Goal: Communication & Community: Answer question/provide support

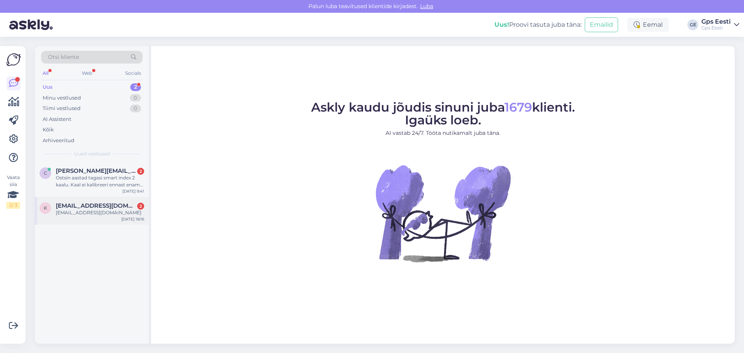
click at [102, 209] on span "[EMAIL_ADDRESS][DOMAIN_NAME]" at bounding box center [96, 205] width 81 height 7
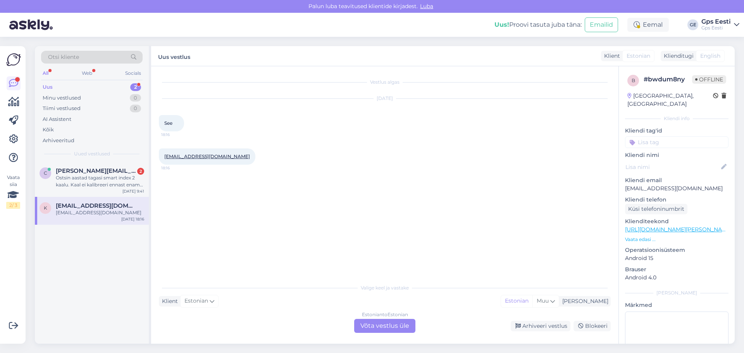
click at [372, 328] on div "Estonian to Estonian Võta vestlus üle" at bounding box center [384, 326] width 61 height 14
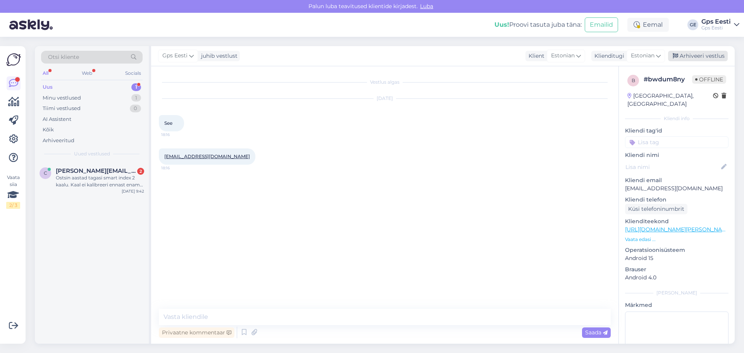
click at [694, 53] on div "Arhiveeri vestlus" at bounding box center [698, 56] width 60 height 10
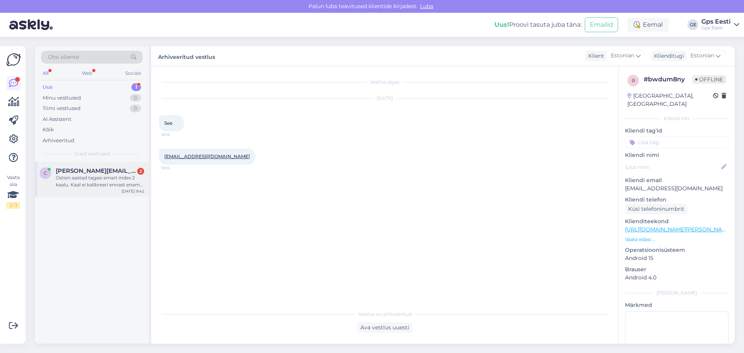
click at [108, 178] on div "Ostsin aastad tagasi smart index 2 kaalu. Kaal ei kalibreeri ennast enam nulli.…" at bounding box center [100, 181] width 88 height 14
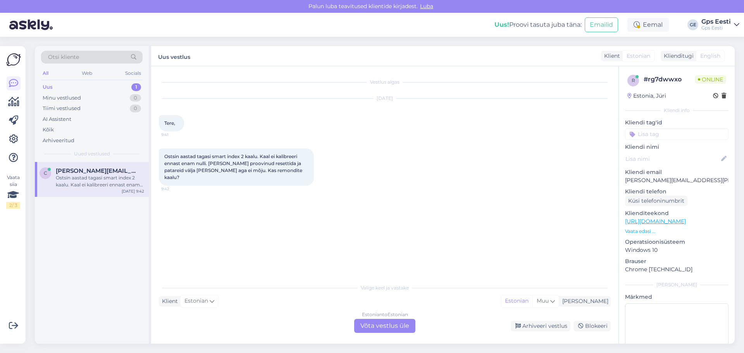
click at [392, 324] on div "Estonian to Estonian Võta vestlus üle" at bounding box center [384, 326] width 61 height 14
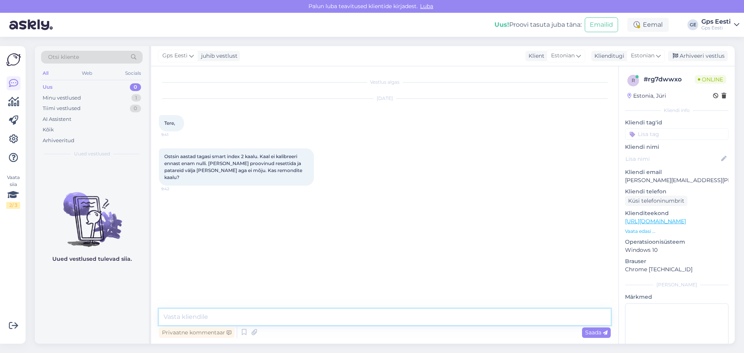
click at [286, 317] on textarea at bounding box center [385, 317] width 452 height 16
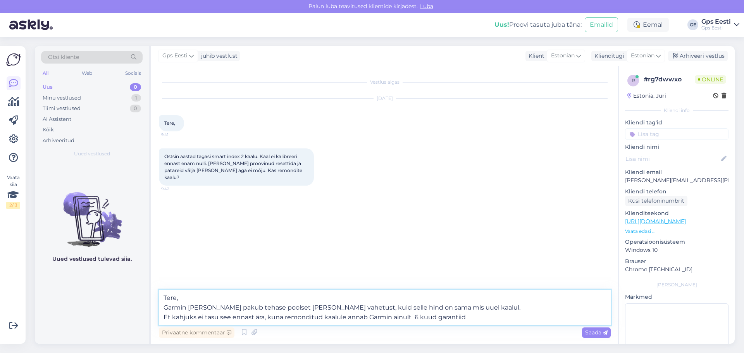
type textarea "Tere, Garmin [PERSON_NAME] pakub tehase poolset [PERSON_NAME] vahetust, kuid se…"
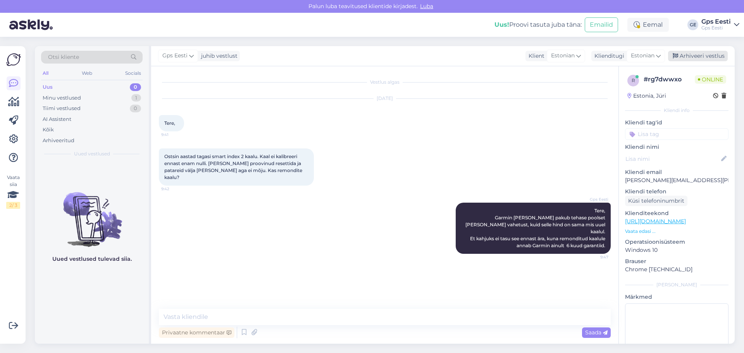
click at [711, 55] on div "Arhiveeri vestlus" at bounding box center [698, 56] width 60 height 10
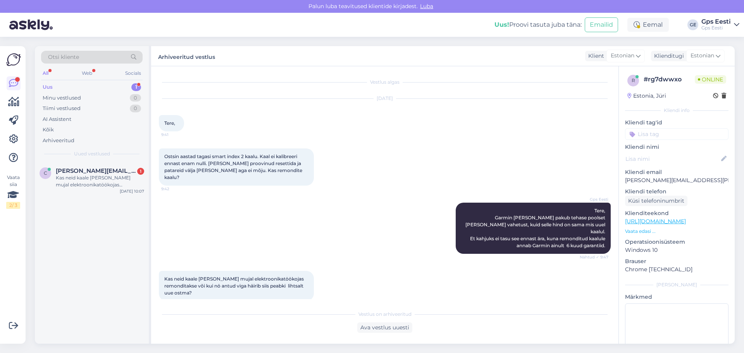
click at [300, 276] on span "Kas neid kaale [PERSON_NAME] mujal elektroonikatöökojas remonditakse või kui nö…" at bounding box center [234, 286] width 141 height 20
click at [386, 326] on div "Ava vestlus uuesti" at bounding box center [384, 328] width 55 height 10
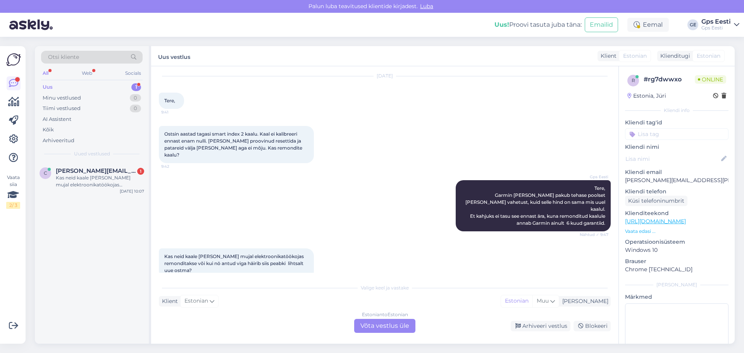
scroll to position [23, 0]
click at [387, 324] on div "Estonian to Estonian Võta vestlus üle" at bounding box center [384, 326] width 61 height 14
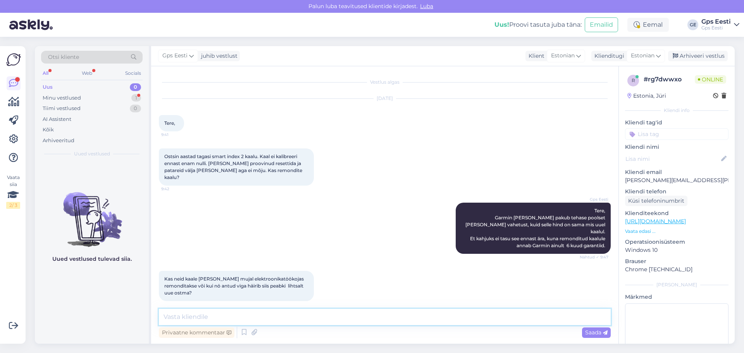
click at [302, 316] on textarea at bounding box center [385, 317] width 452 height 16
click at [256, 317] on textarea "Võib uurida [DOMAIN_NAME] käest, Garmini kellasid on remontinud." at bounding box center [385, 317] width 452 height 16
type textarea "Võib uurida [DOMAIN_NAME] käest, nad Garmini kellasid on remontinud."
click at [416, 318] on textarea "Võib uurida [DOMAIN_NAME] käest, nad Garmini kellasid on remontinud." at bounding box center [385, 317] width 452 height 16
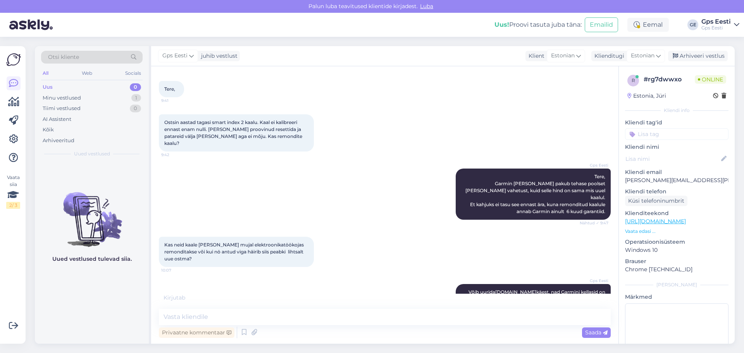
scroll to position [67, 0]
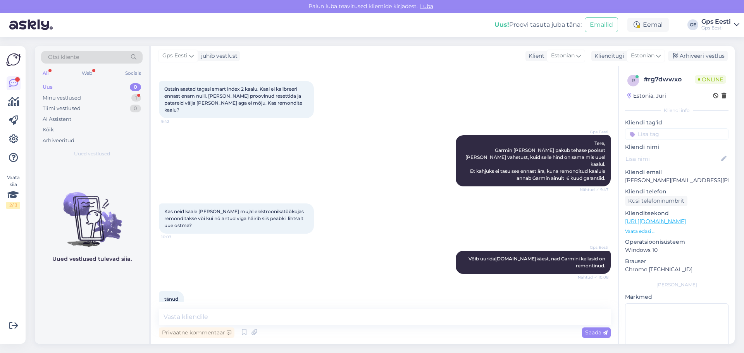
click at [79, 305] on div "Uued vestlused tulevad siia." at bounding box center [92, 253] width 114 height 182
click at [17, 136] on icon at bounding box center [13, 139] width 9 height 9
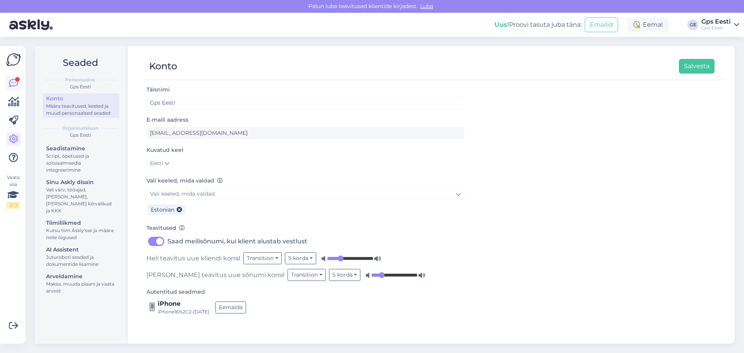
click at [17, 81] on link at bounding box center [14, 83] width 14 height 14
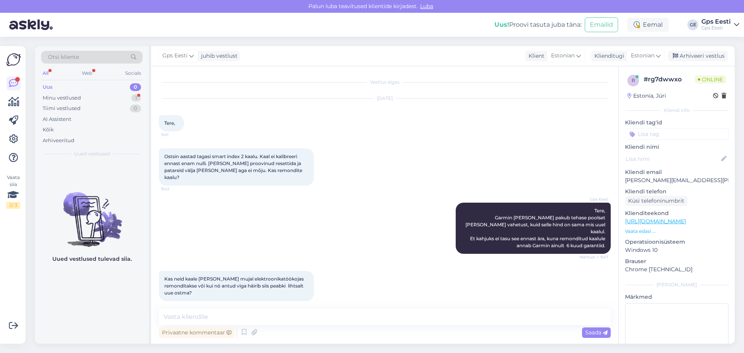
scroll to position [66, 0]
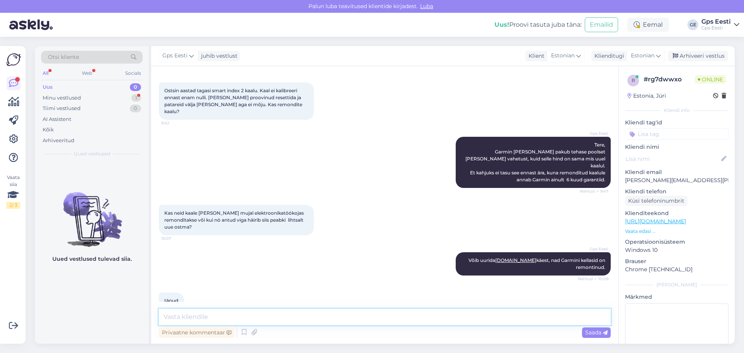
click at [231, 314] on textarea at bounding box center [385, 317] width 452 height 16
click at [267, 266] on div "Gps Eesti Võib uurida [DOMAIN_NAME] käest, nad Garmini kellasid on remontinud. …" at bounding box center [385, 264] width 452 height 40
click at [208, 317] on textarea at bounding box center [385, 317] width 452 height 16
type textarea "Kaunist päeva jätku!"
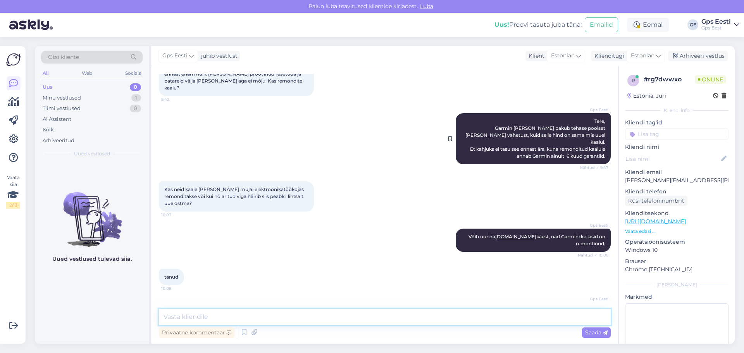
scroll to position [101, 0]
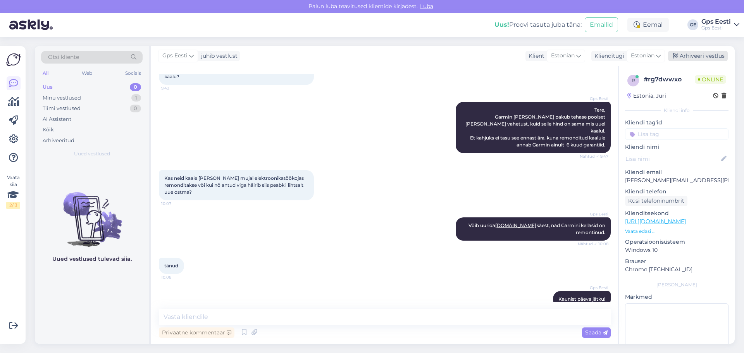
click at [700, 57] on div "Arhiveeri vestlus" at bounding box center [698, 56] width 60 height 10
